Goal: Navigation & Orientation: Find specific page/section

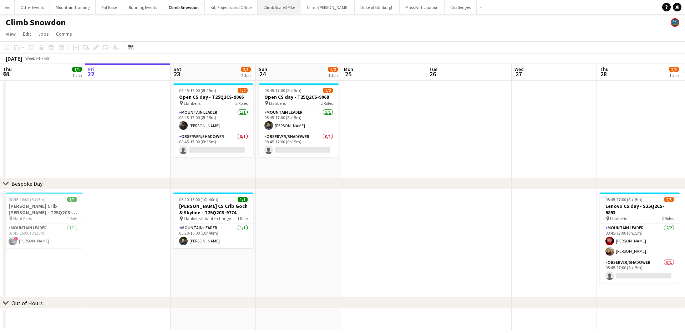
click at [264, 9] on button "Climb Scafell Pike Close" at bounding box center [280, 7] width 44 height 14
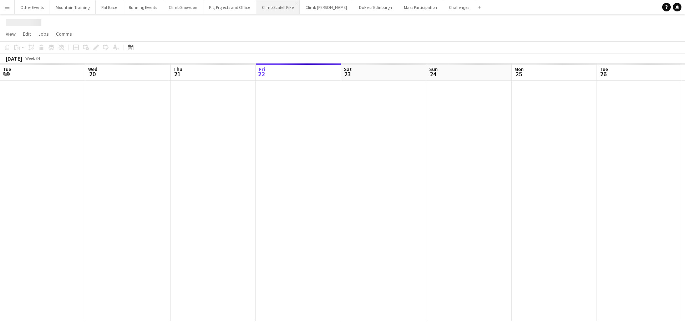
scroll to position [0, 171]
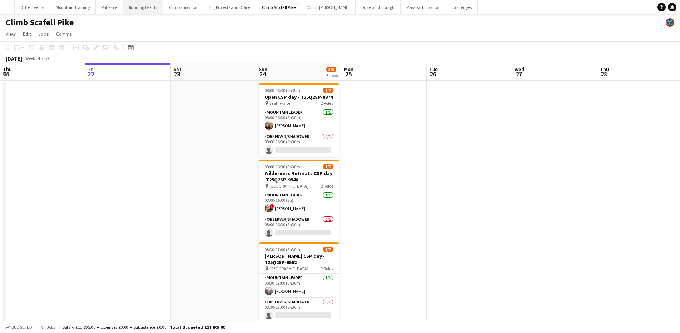
click at [145, 9] on button "Running Events Close" at bounding box center [143, 7] width 40 height 14
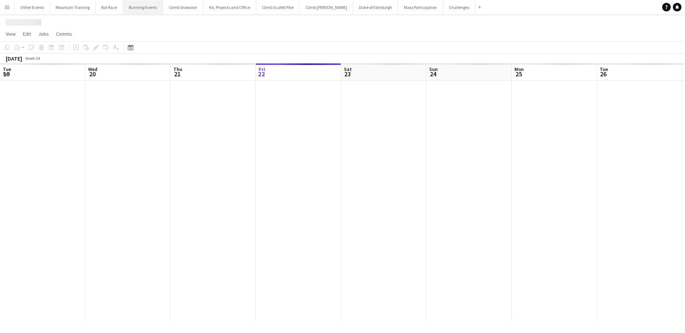
scroll to position [0, 171]
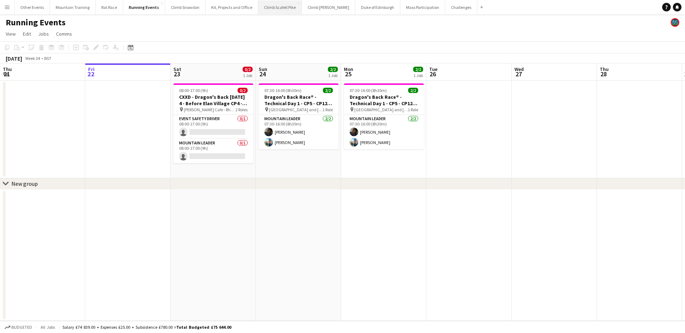
click at [271, 10] on button "Climb Scafell Pike Close" at bounding box center [280, 7] width 44 height 14
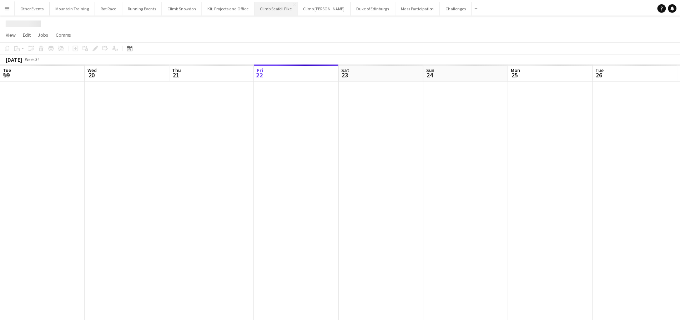
scroll to position [0, 171]
